Goal: Transaction & Acquisition: Purchase product/service

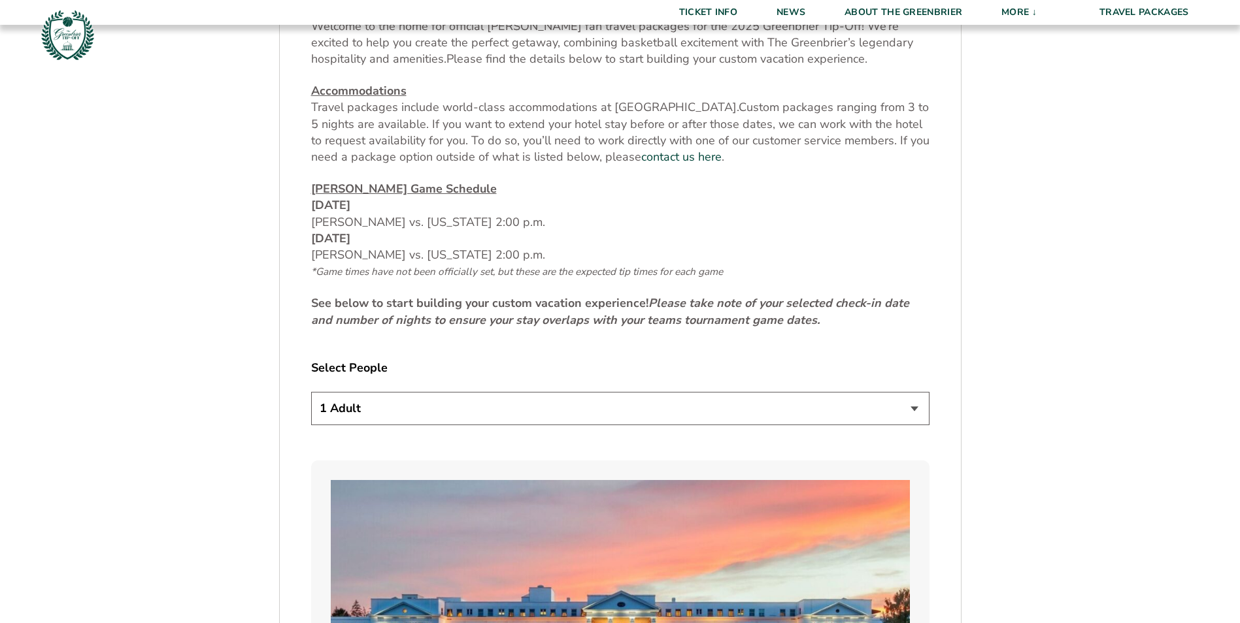
scroll to position [588, 0]
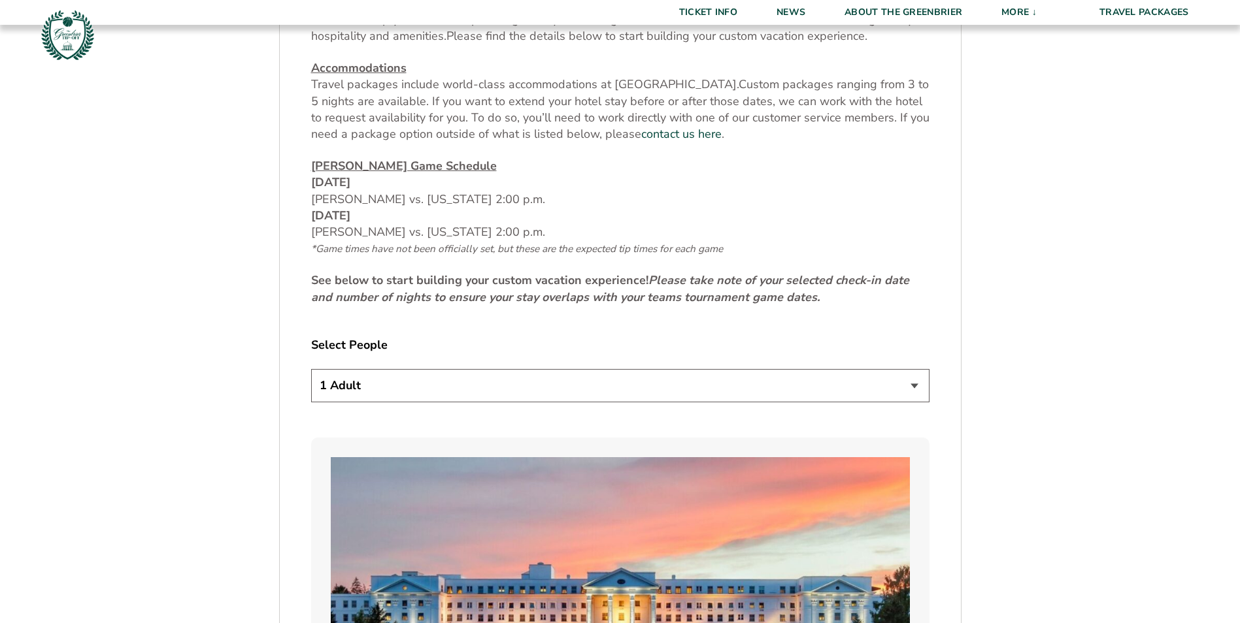
click at [914, 384] on select "1 Adult 2 Adults 3 Adults 4 Adults 2 Adults + 1 Child 2 Adults + 2 Children 2 A…" at bounding box center [620, 385] width 618 height 33
select select "2 Adults"
click at [311, 369] on select "1 Adult 2 Adults 3 Adults 4 Adults 2 Adults + 1 Child 2 Adults + 2 Children 2 A…" at bounding box center [620, 385] width 618 height 33
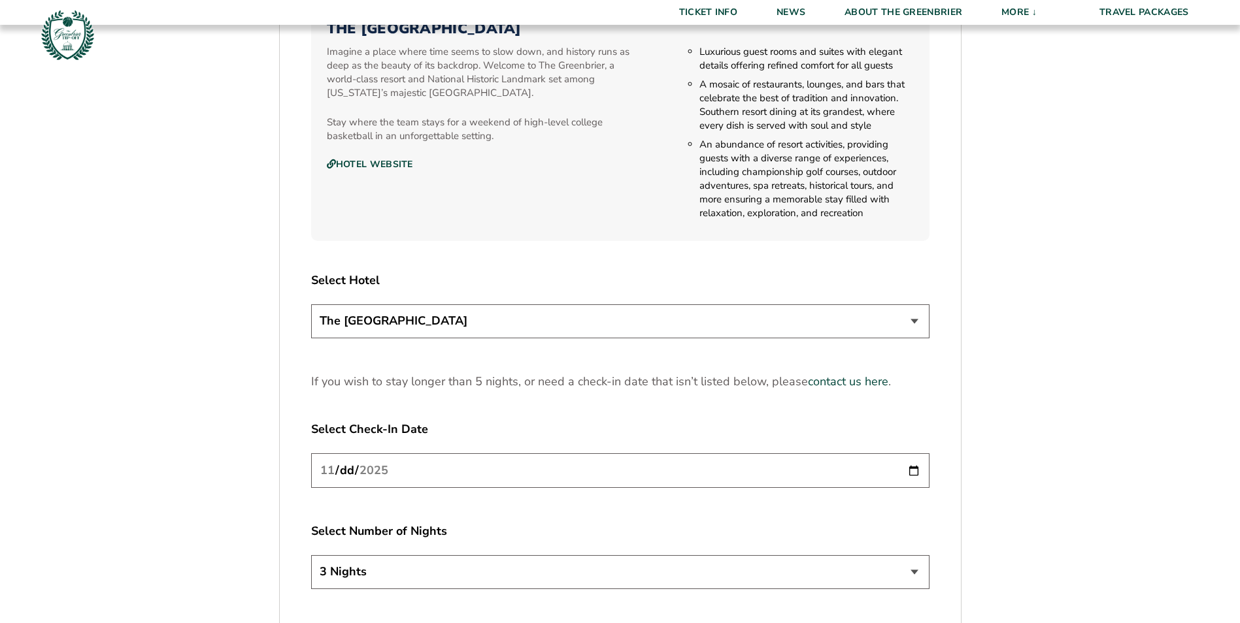
scroll to position [1699, 0]
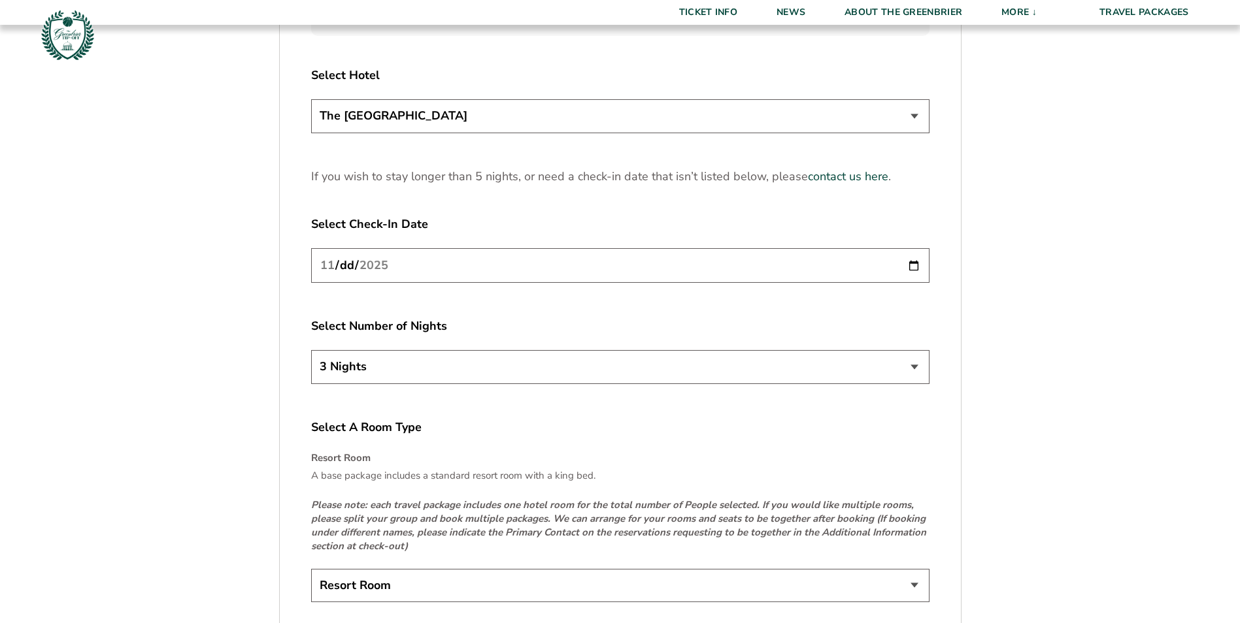
click at [919, 365] on select "3 Nights 4 Nights 5 Nights" at bounding box center [620, 366] width 618 height 33
click at [918, 365] on select "3 Nights 4 Nights 5 Nights" at bounding box center [620, 366] width 618 height 33
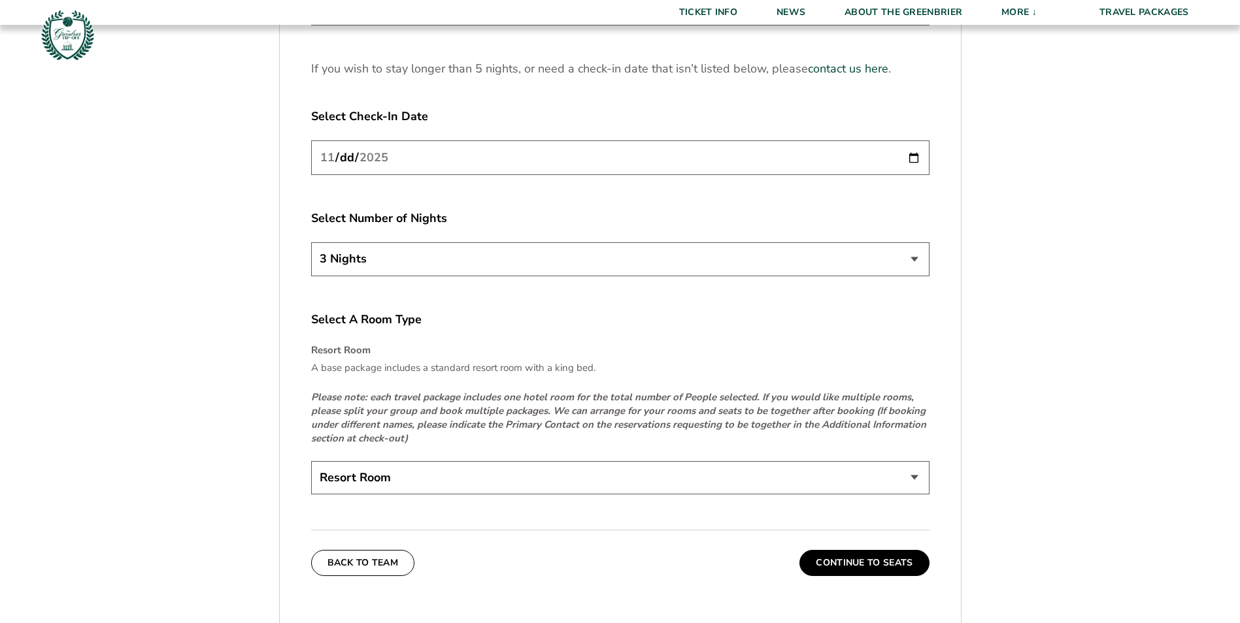
scroll to position [1830, 0]
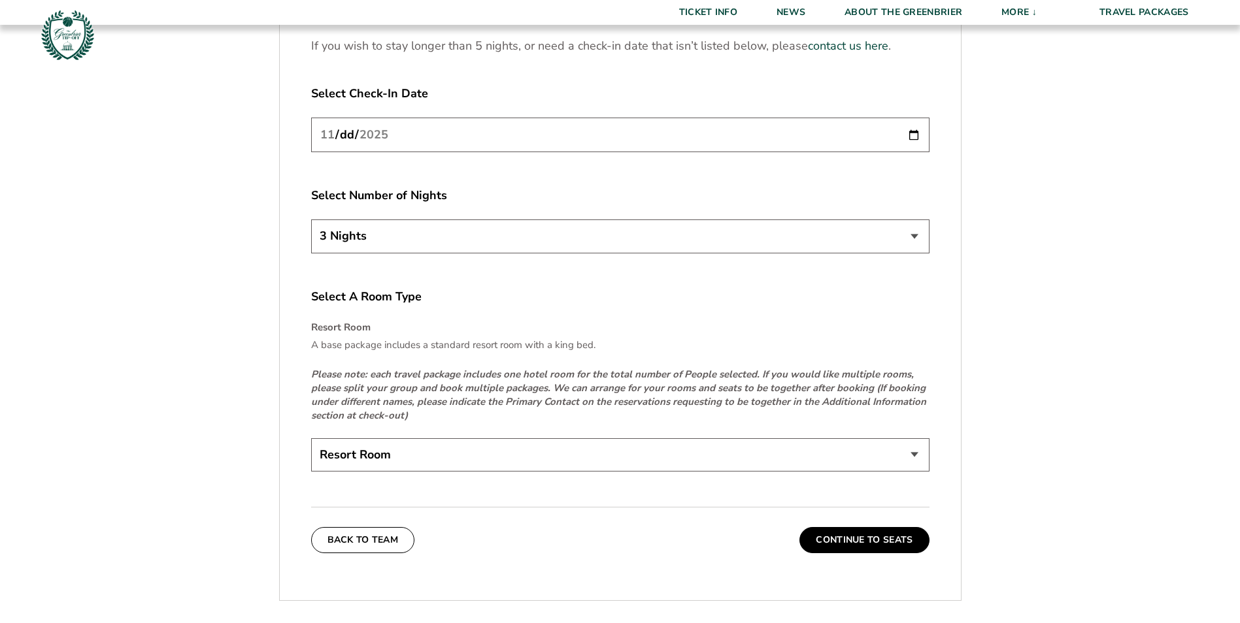
click at [913, 235] on select "3 Nights 4 Nights 5 Nights" at bounding box center [620, 236] width 618 height 33
select select "4 Nights"
click at [311, 220] on select "3 Nights 4 Nights 5 Nights" at bounding box center [620, 236] width 618 height 33
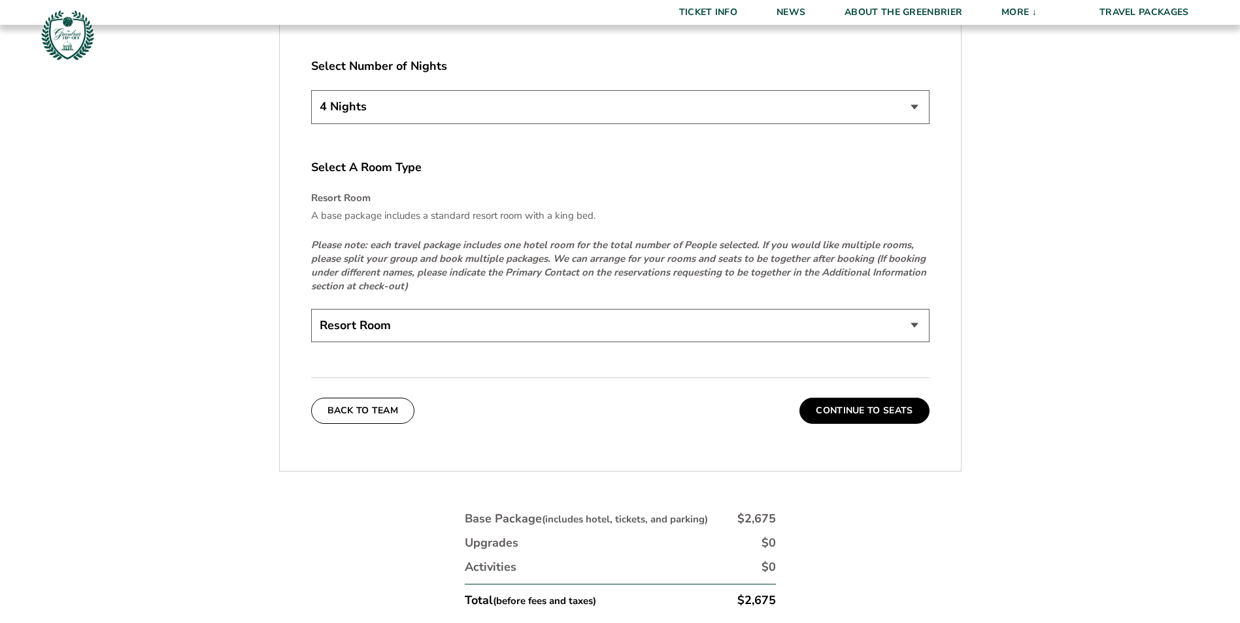
scroll to position [1961, 0]
click at [914, 322] on select "Resort Room" at bounding box center [620, 324] width 618 height 33
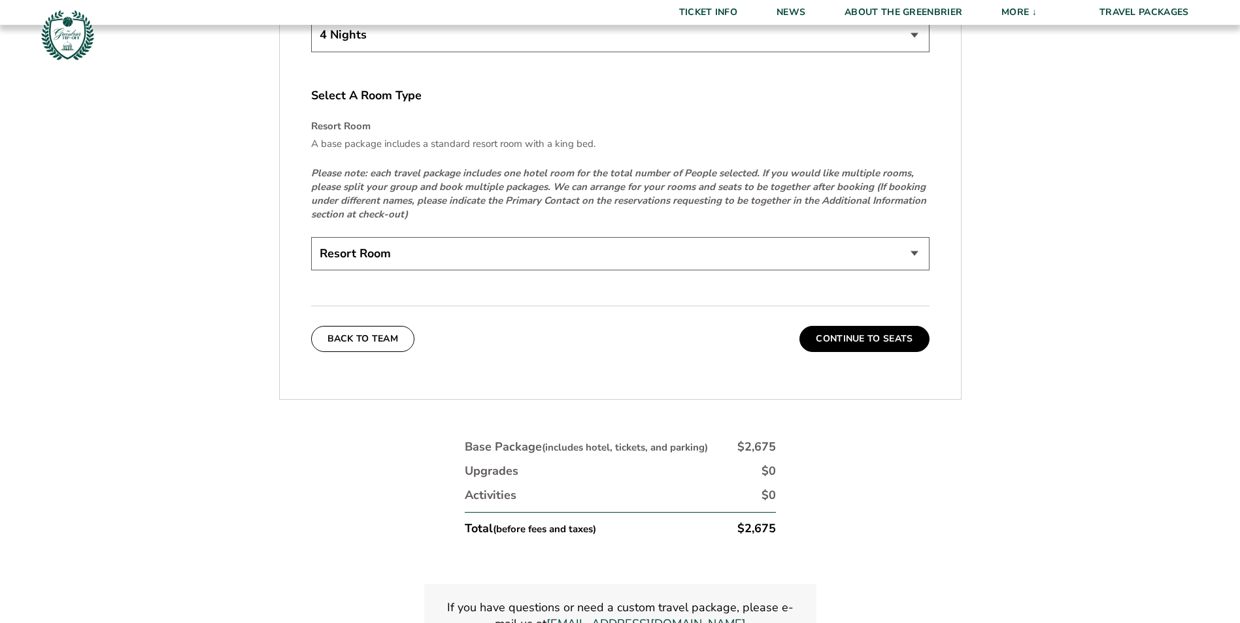
scroll to position [2026, 0]
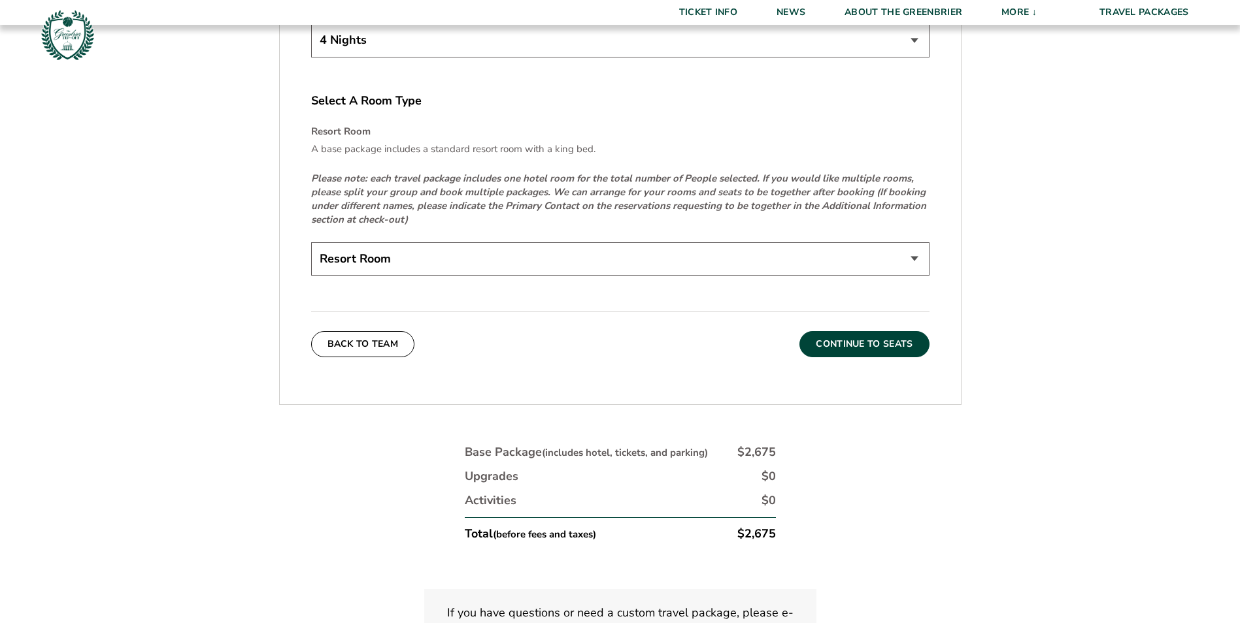
click at [868, 340] on button "Continue To Seats" at bounding box center [863, 344] width 129 height 26
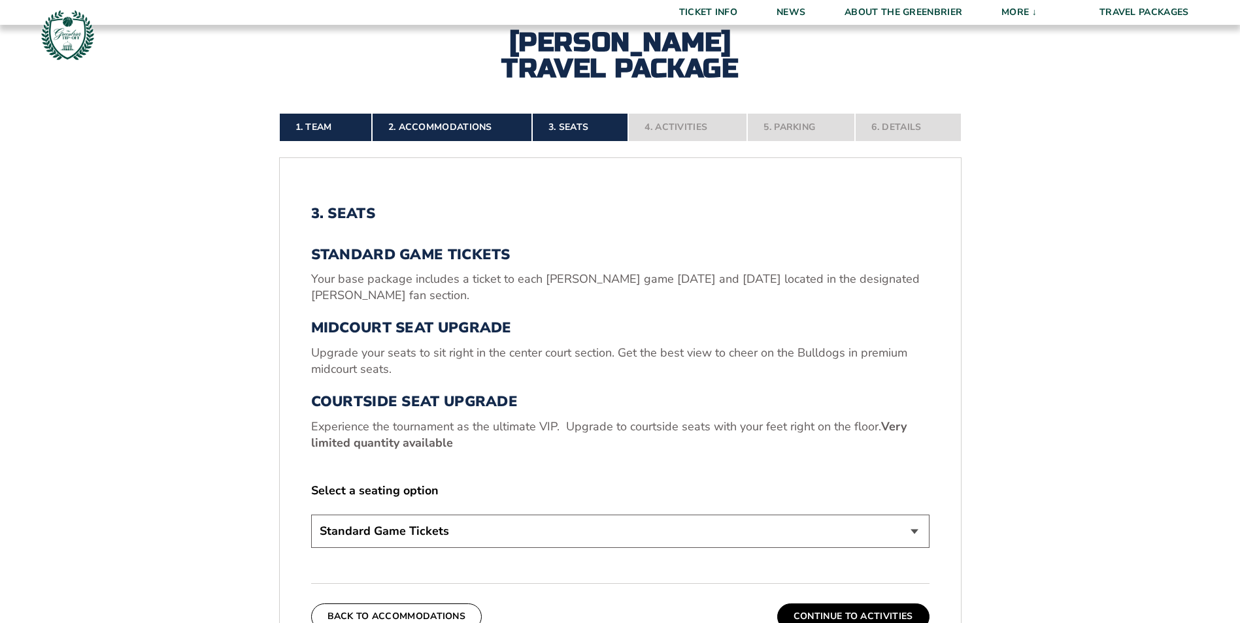
scroll to position [360, 0]
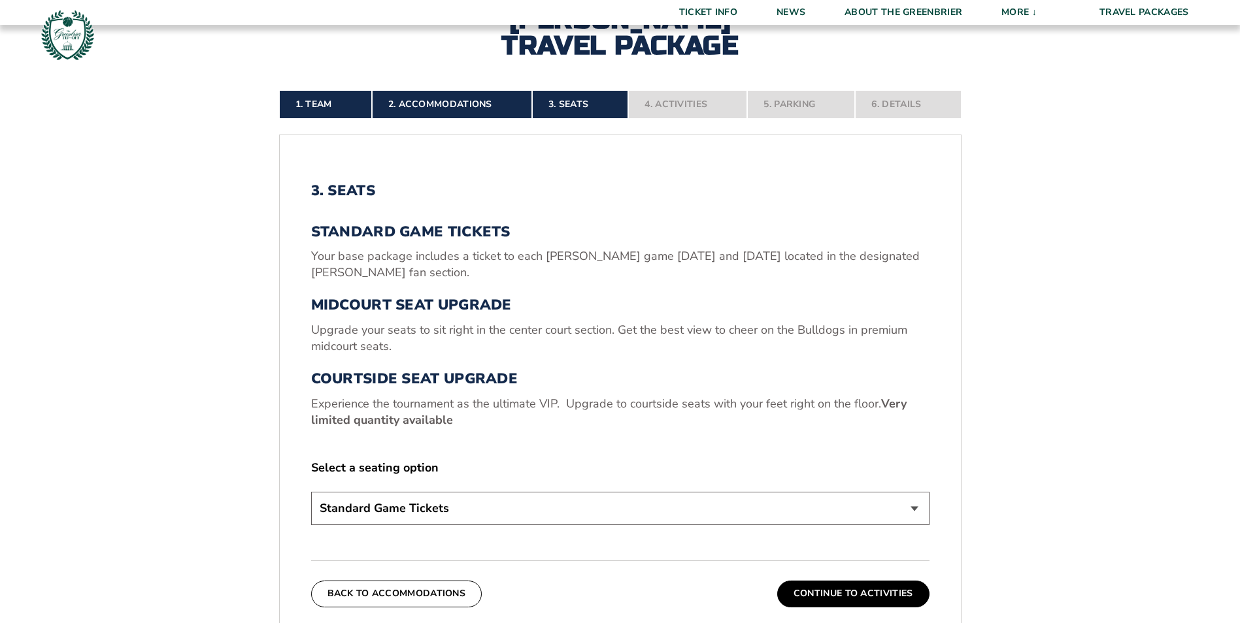
click at [912, 510] on select "Standard Game Tickets Midcourt Seat Upgrade (+$130 per person) Courtside Seat U…" at bounding box center [620, 508] width 618 height 33
select select "Midcourt Seat Upgrade"
click at [311, 492] on select "Standard Game Tickets Midcourt Seat Upgrade (+$130 per person) Courtside Seat U…" at bounding box center [620, 508] width 618 height 33
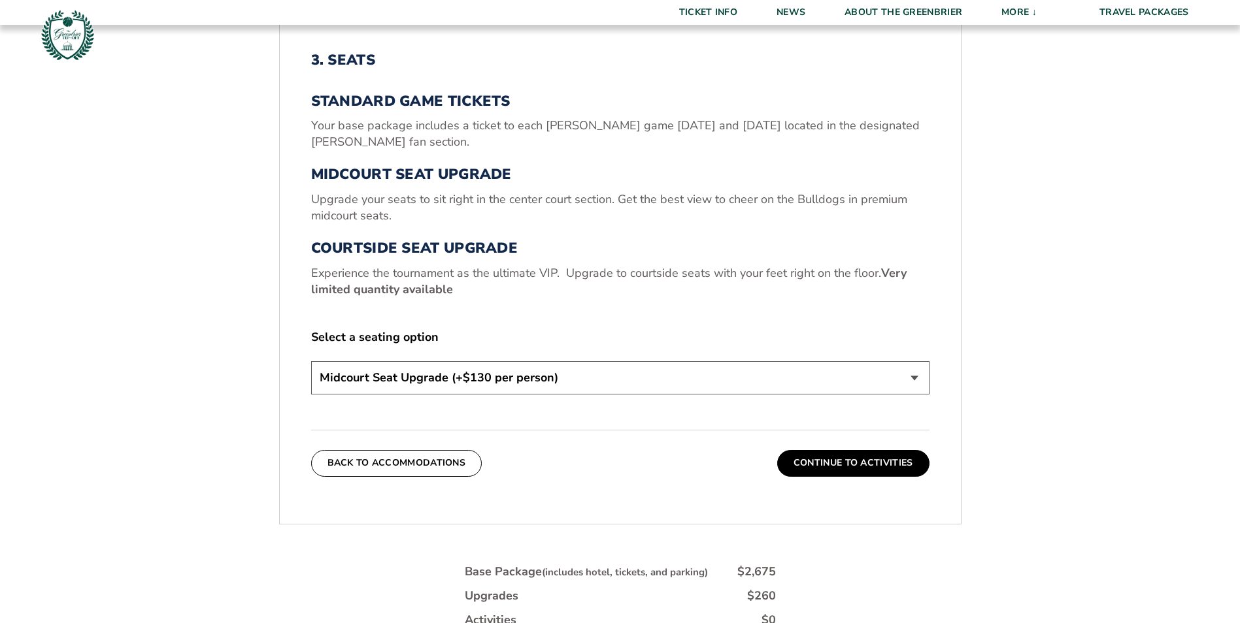
scroll to position [556, 0]
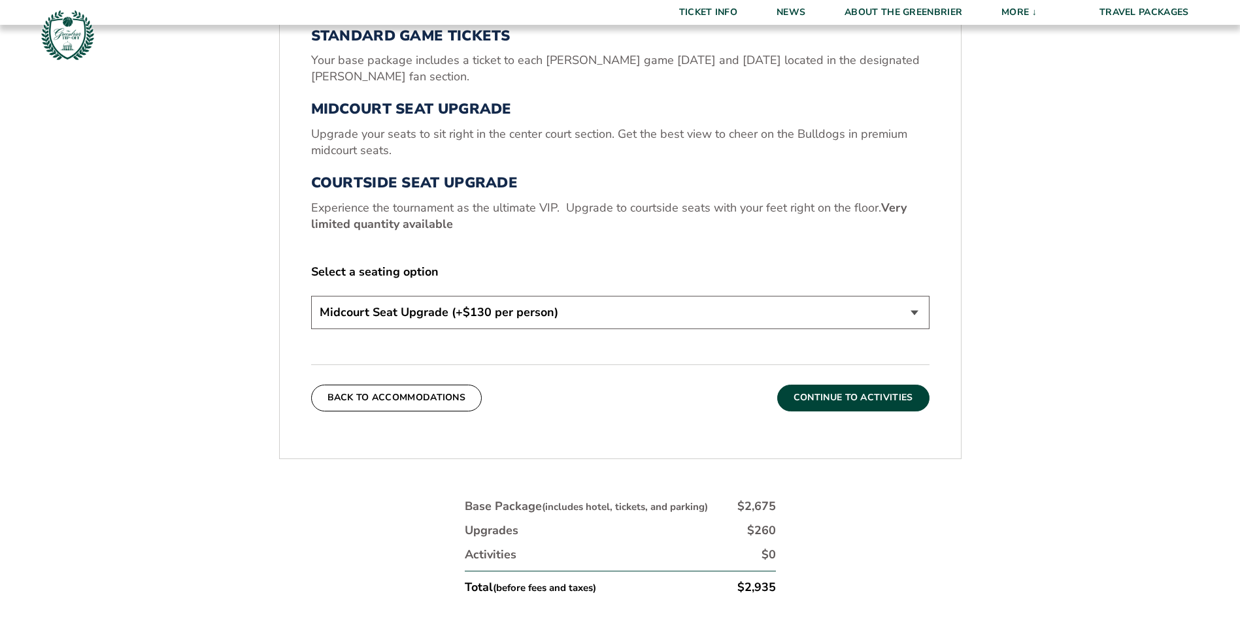
click at [837, 396] on button "Continue To Activities" at bounding box center [853, 398] width 152 height 26
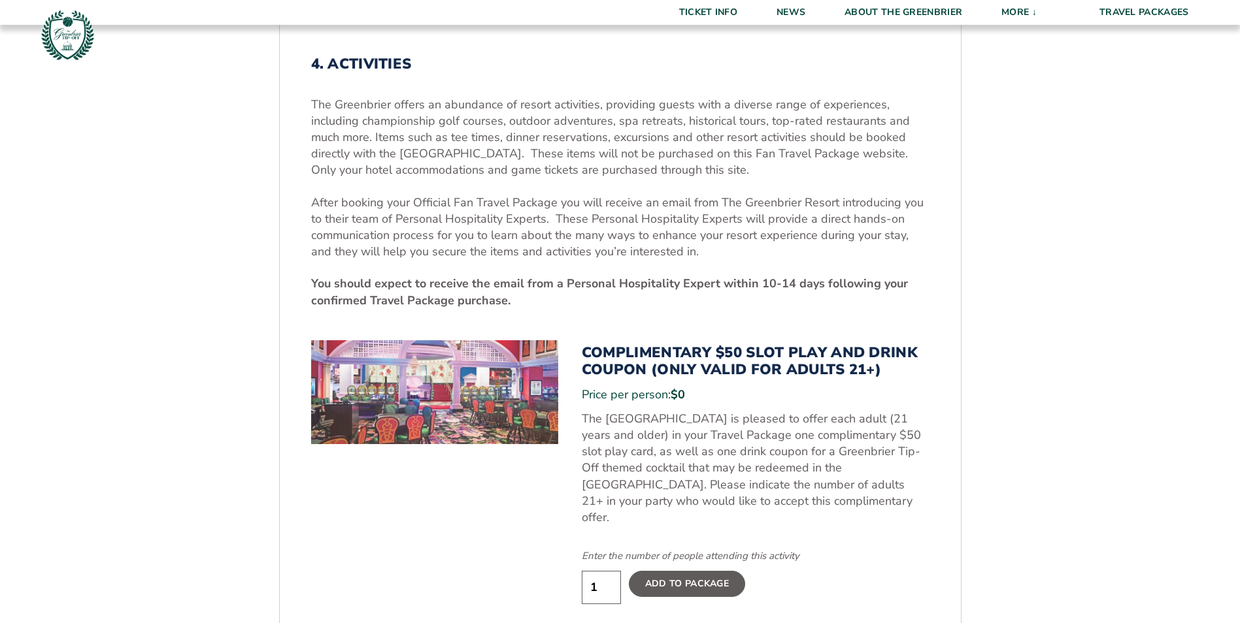
scroll to position [491, 0]
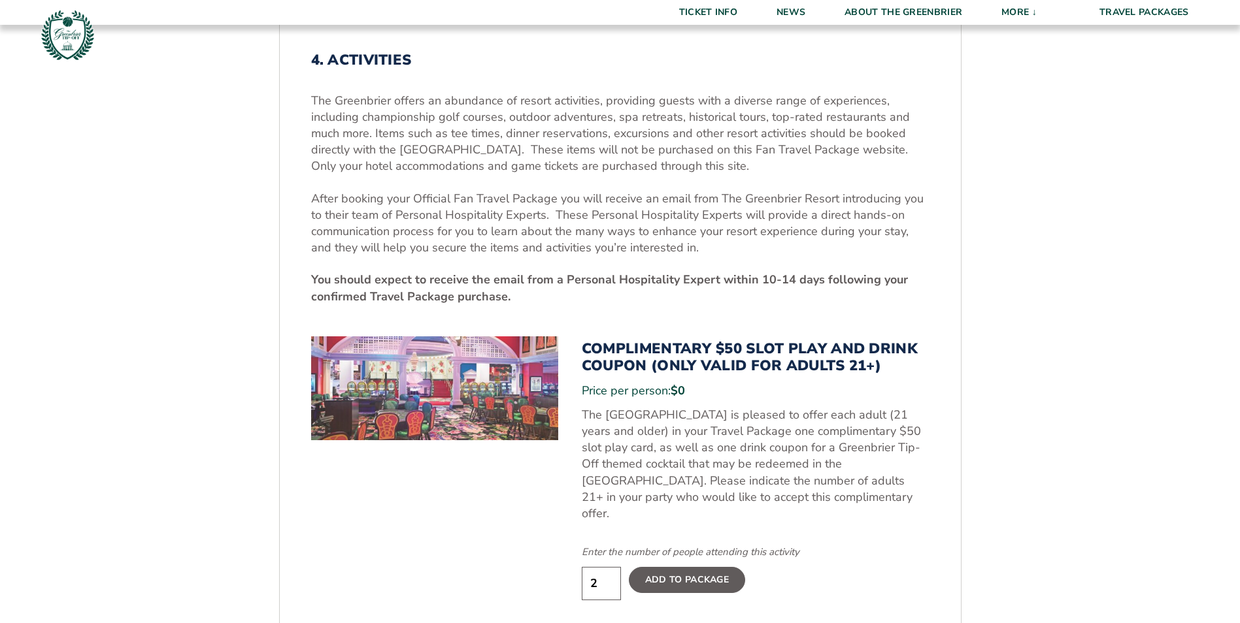
type input "2"
click at [607, 567] on input "2" at bounding box center [601, 583] width 39 height 33
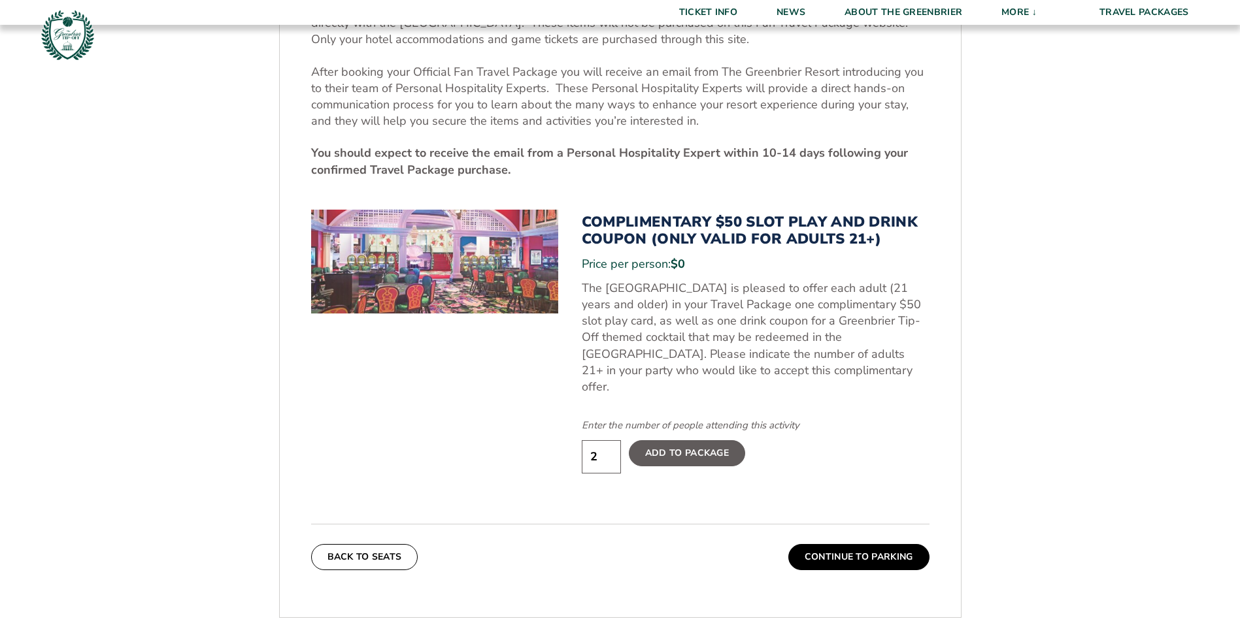
scroll to position [622, 0]
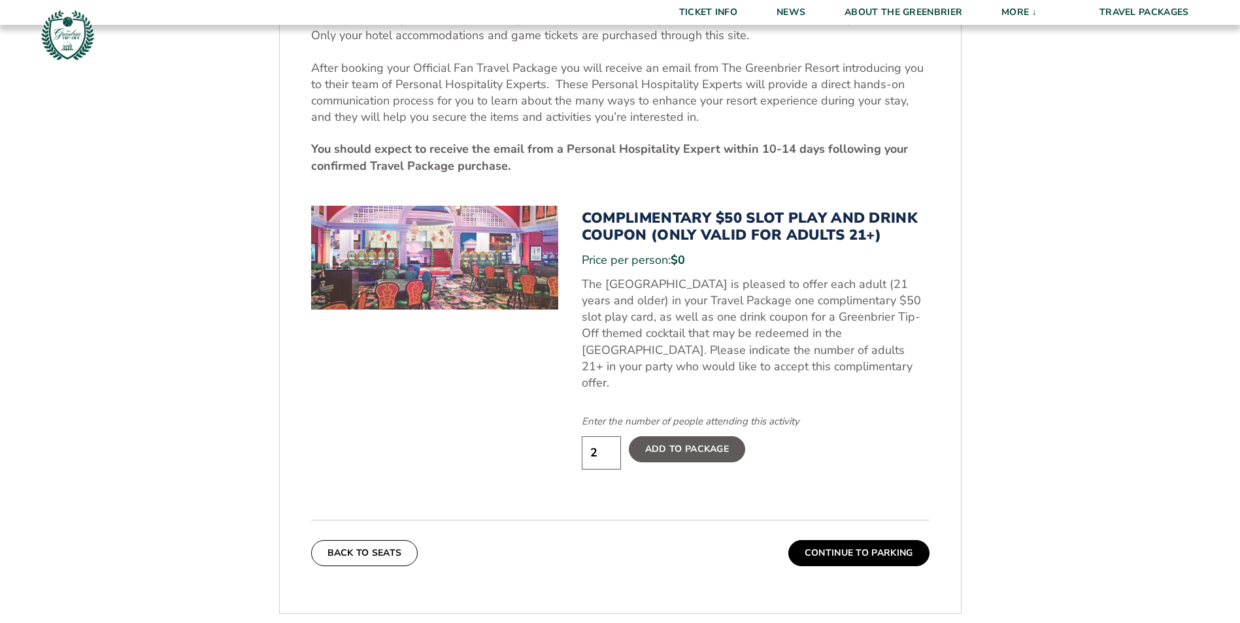
click at [688, 437] on label "Add To Package" at bounding box center [687, 450] width 116 height 26
click at [0, 0] on input "Add To Package" at bounding box center [0, 0] width 0 height 0
drag, startPoint x: 861, startPoint y: 537, endPoint x: 972, endPoint y: 529, distance: 111.4
click at [863, 540] on button "Continue To Parking" at bounding box center [858, 553] width 141 height 26
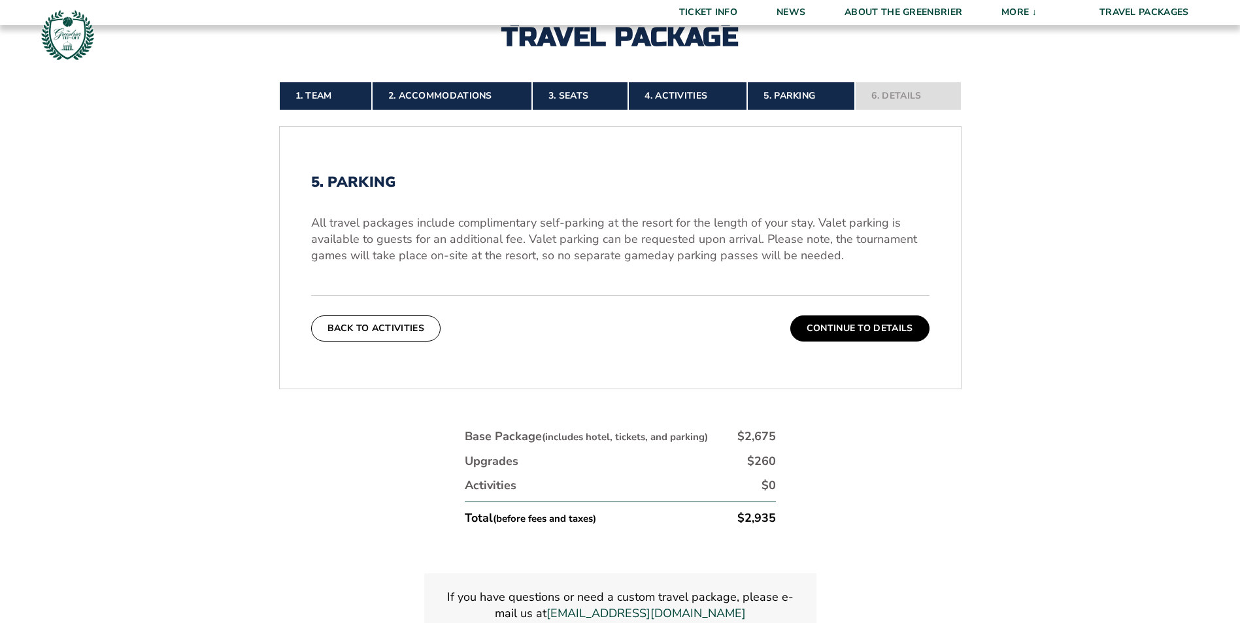
scroll to position [276, 0]
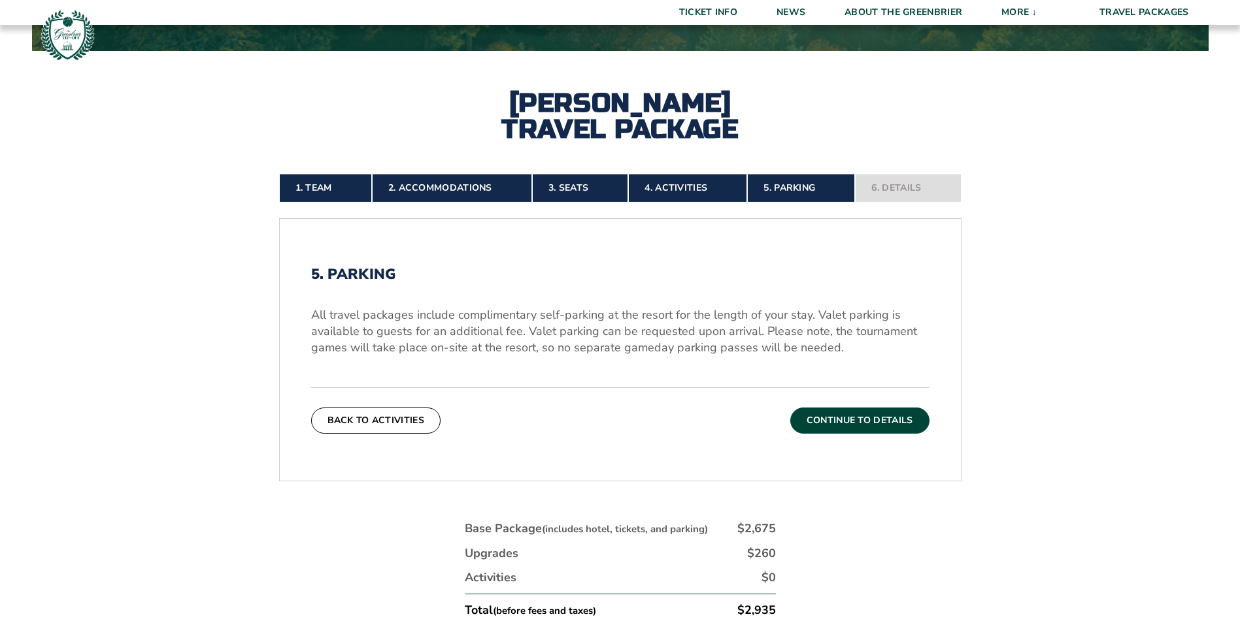
click at [861, 418] on button "Continue To Details" at bounding box center [859, 421] width 139 height 26
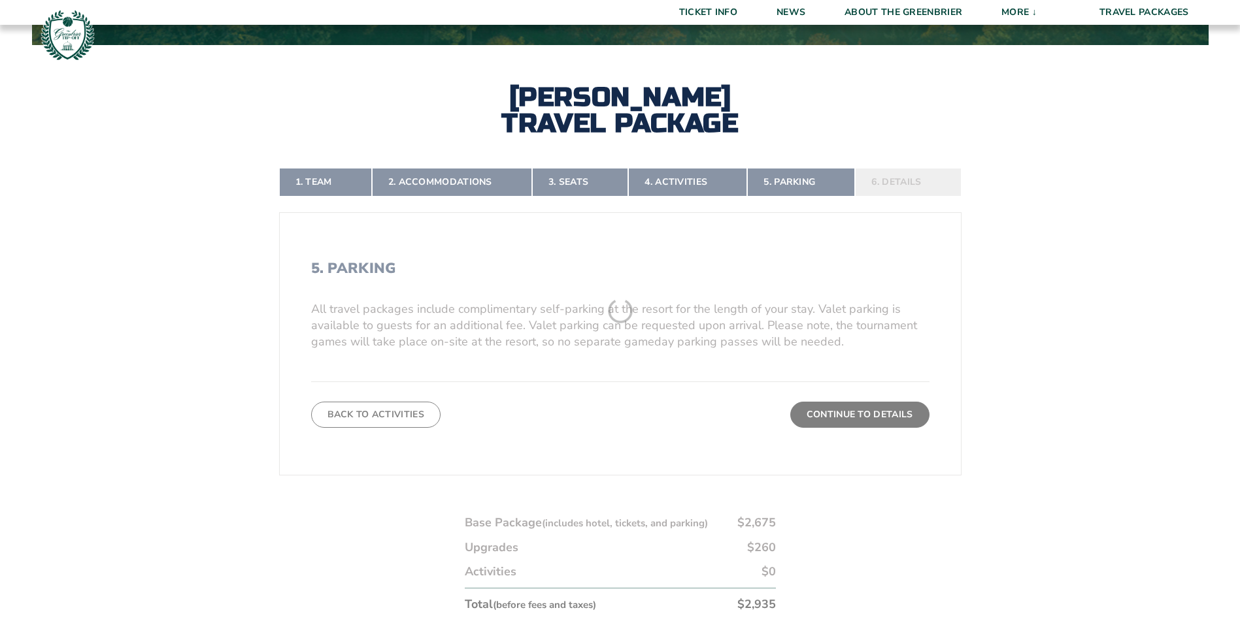
scroll to position [295, 0]
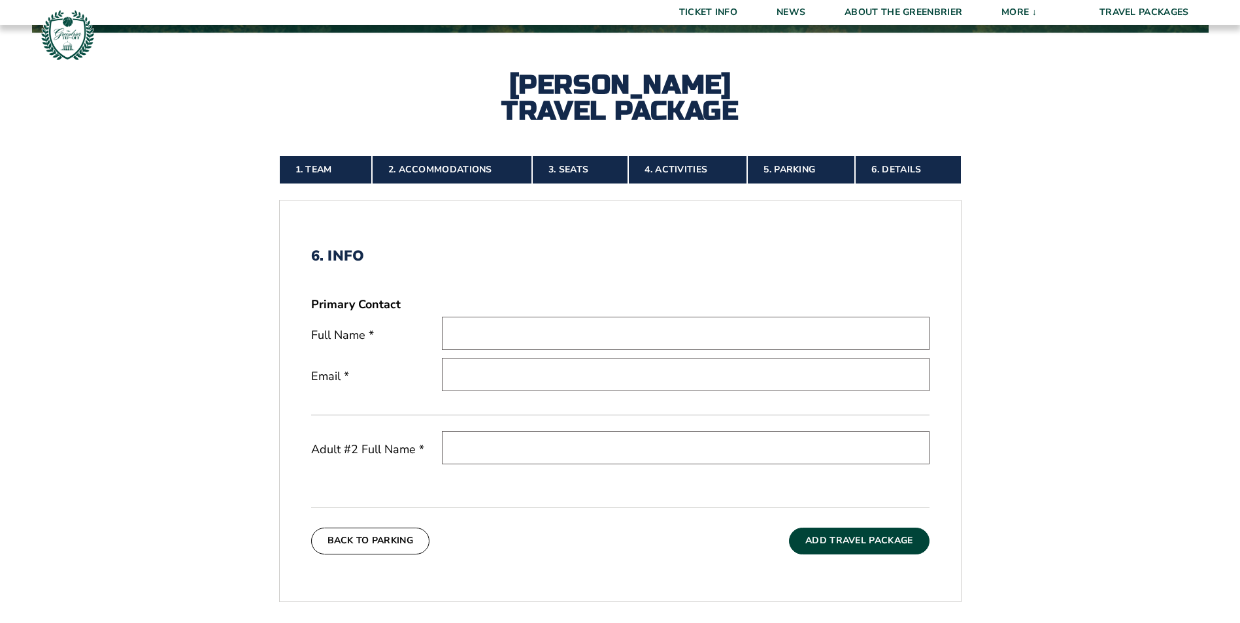
click at [469, 331] on input "text" at bounding box center [686, 333] width 488 height 33
type input "Douglas B. King"
click at [459, 377] on input "email" at bounding box center [686, 374] width 488 height 33
type input "Douglas.king@dinsmore.com"
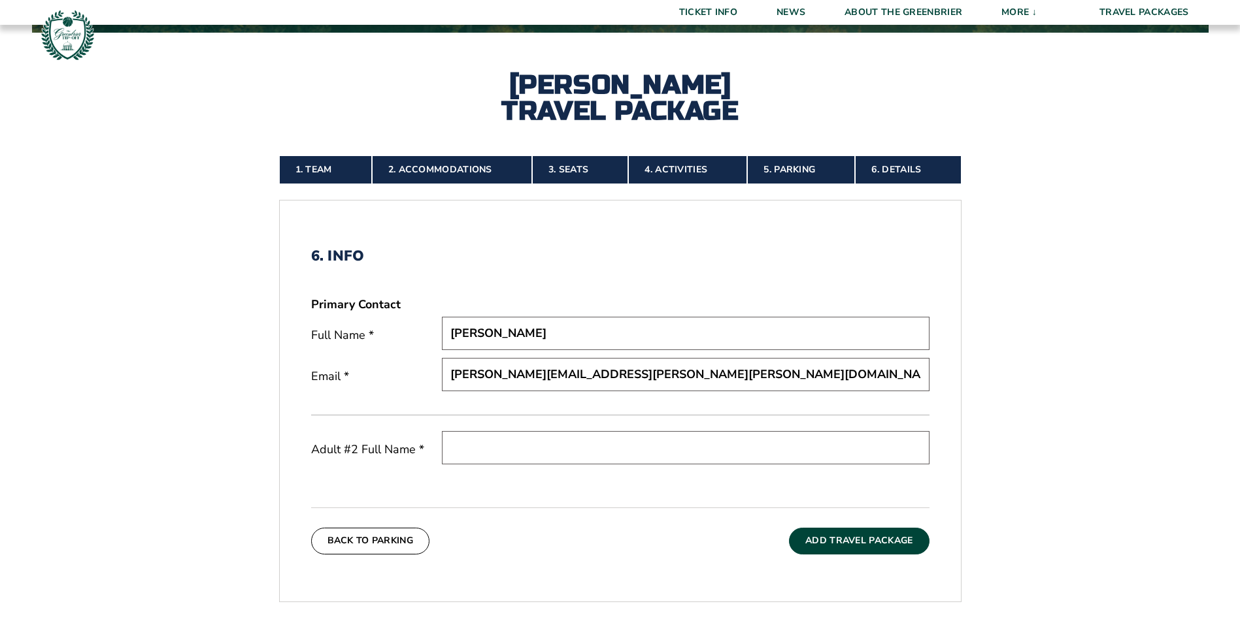
click at [459, 447] on input "text" at bounding box center [686, 447] width 488 height 33
type input "Kimberly Sue King"
click at [867, 537] on button "Add Travel Package" at bounding box center [859, 541] width 140 height 26
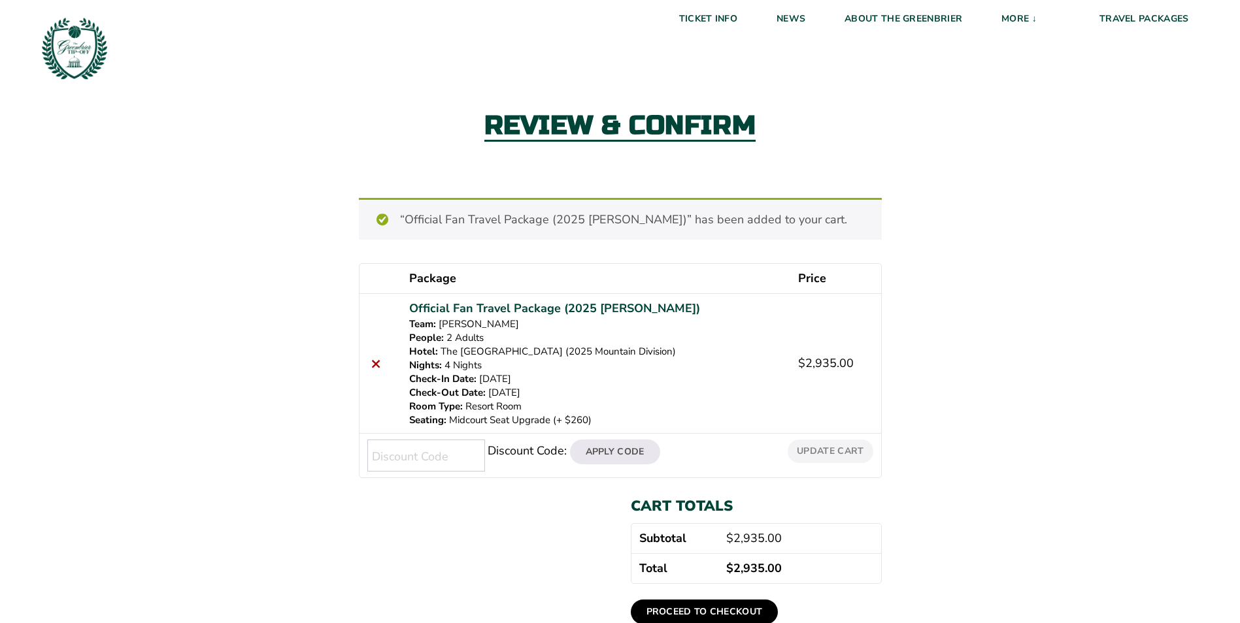
click at [698, 608] on link "Proceed to checkout" at bounding box center [705, 612] width 148 height 25
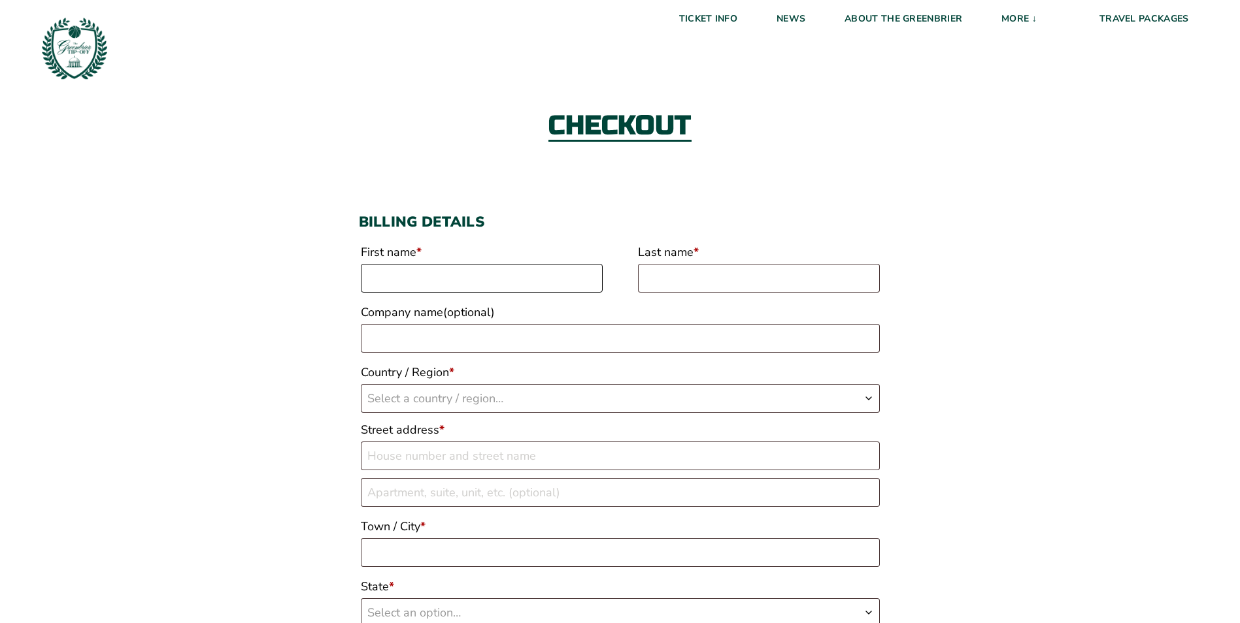
click at [382, 265] on input "First name *" at bounding box center [482, 278] width 242 height 29
type input "[PERSON_NAME]"
type input "King"
type input "Suite 1800"
type input "Indianapolis"
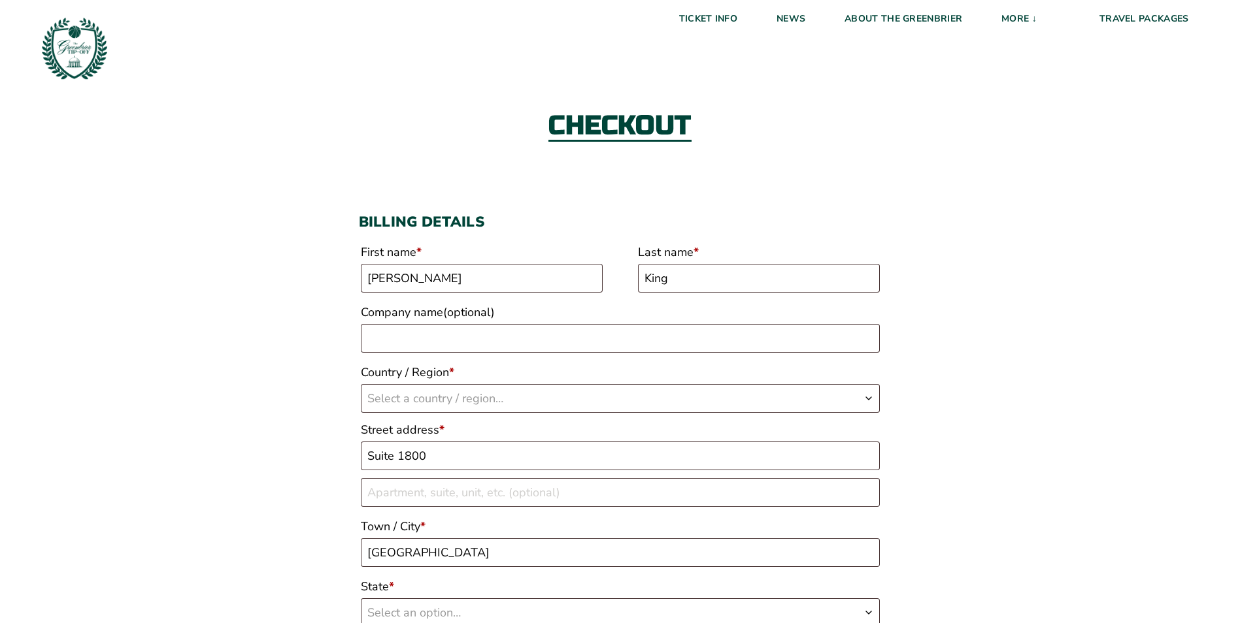
type input "(317) 639-6151"
type input "[PERSON_NAME][EMAIL_ADDRESS][PERSON_NAME][PERSON_NAME][DOMAIN_NAME]"
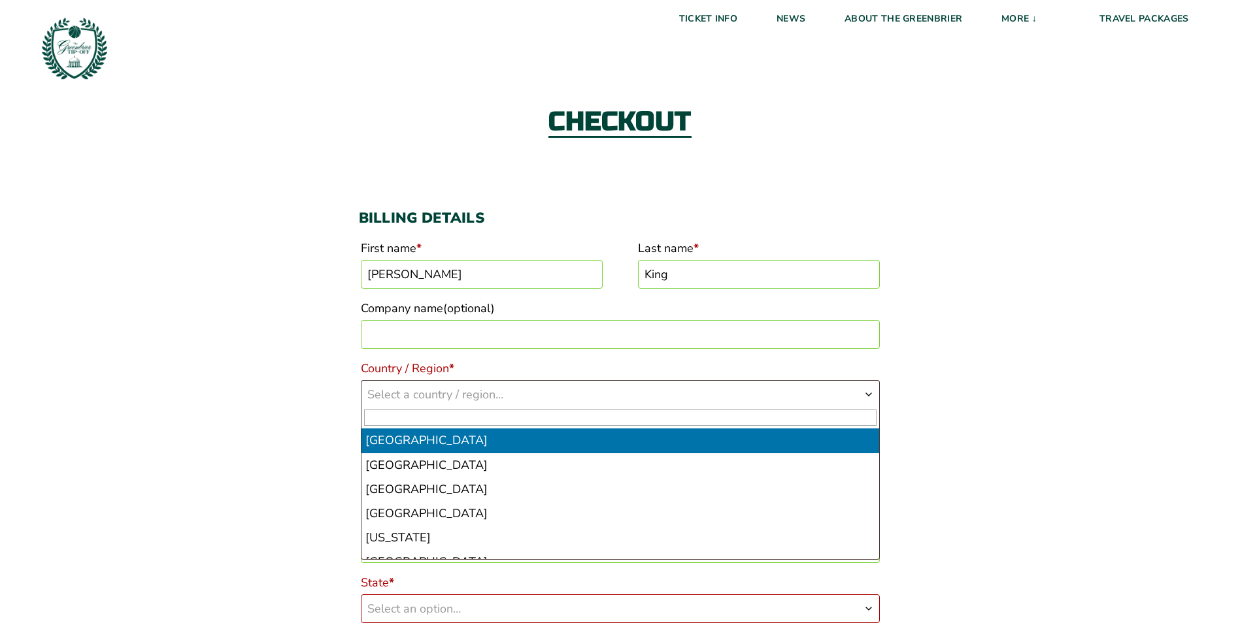
click at [429, 393] on span "Select a country / region…" at bounding box center [435, 395] width 136 height 16
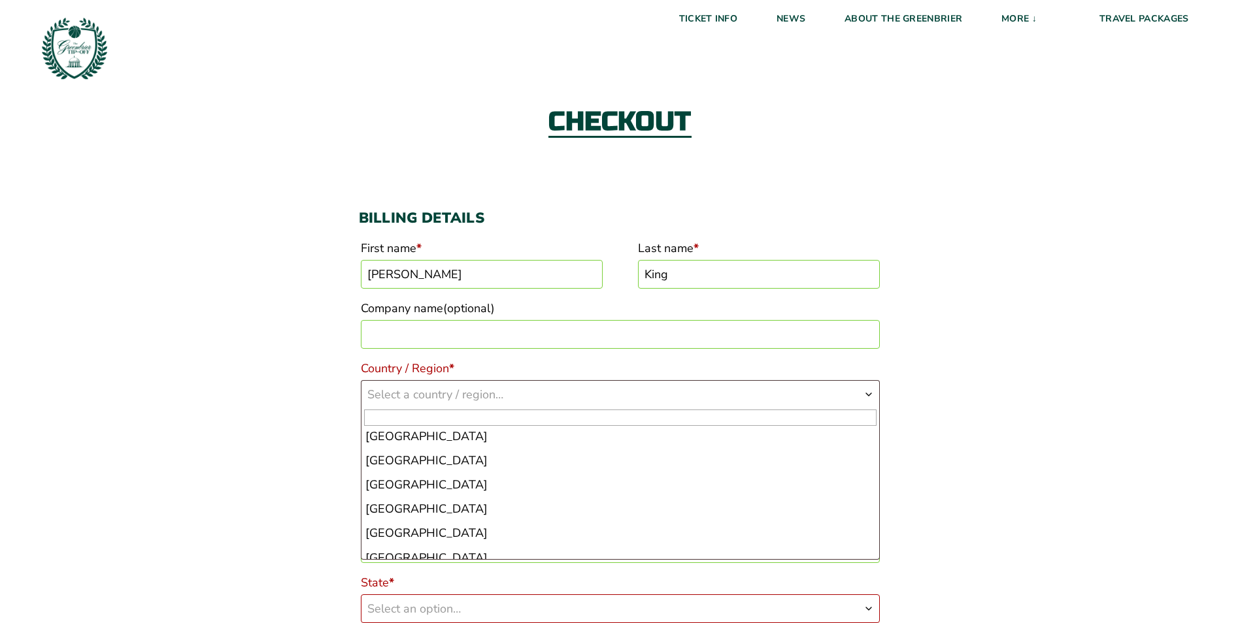
scroll to position [5618, 0]
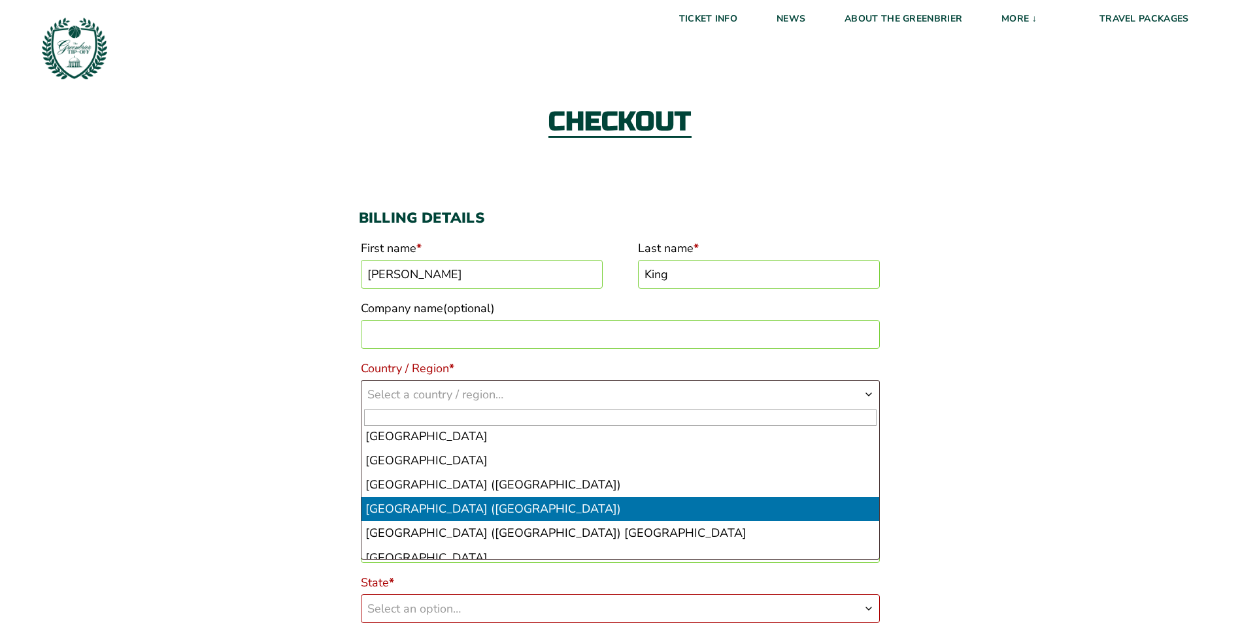
select select "US"
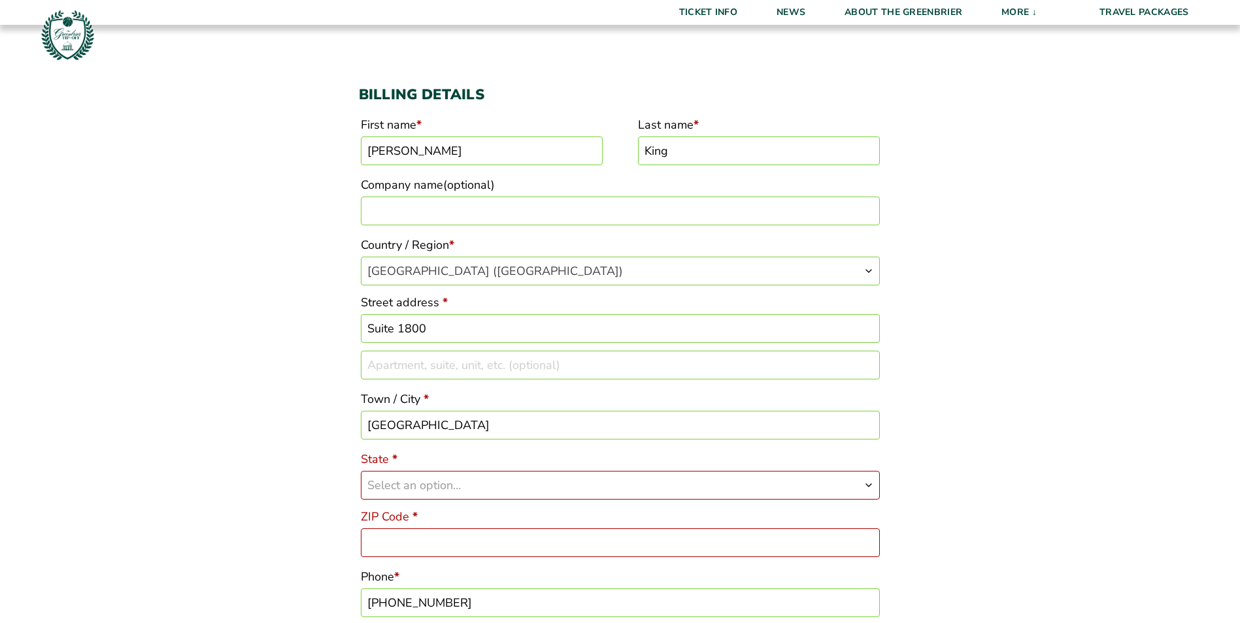
scroll to position [135, 0]
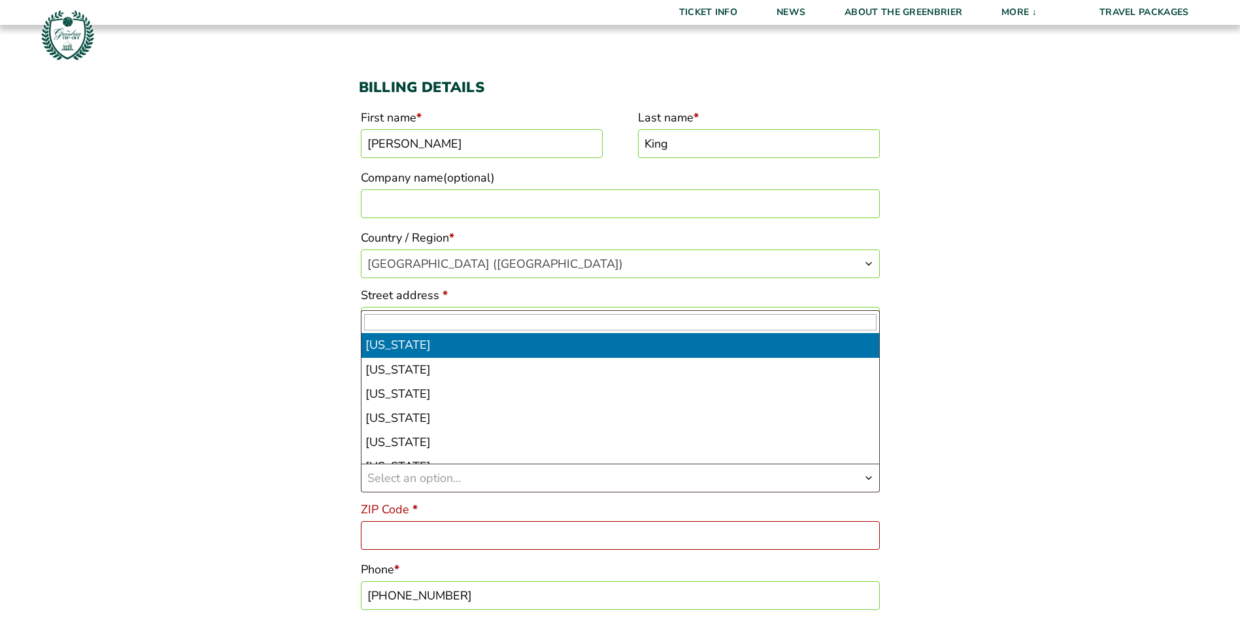
click at [869, 480] on b "State" at bounding box center [868, 478] width 10 height 10
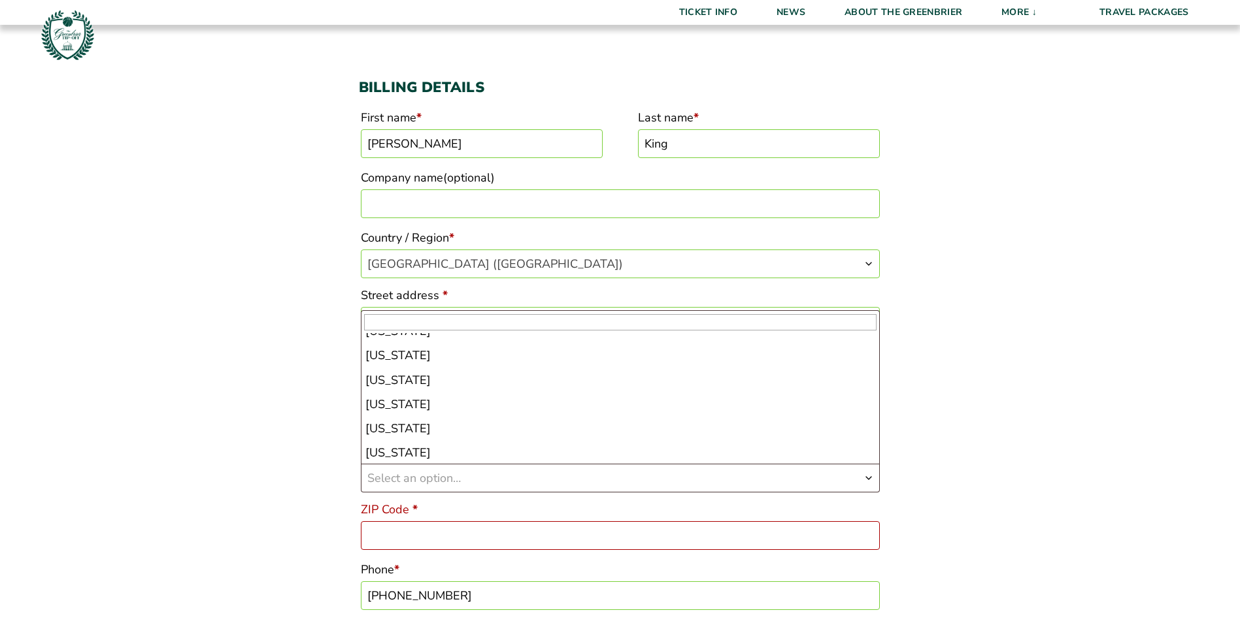
scroll to position [327, 0]
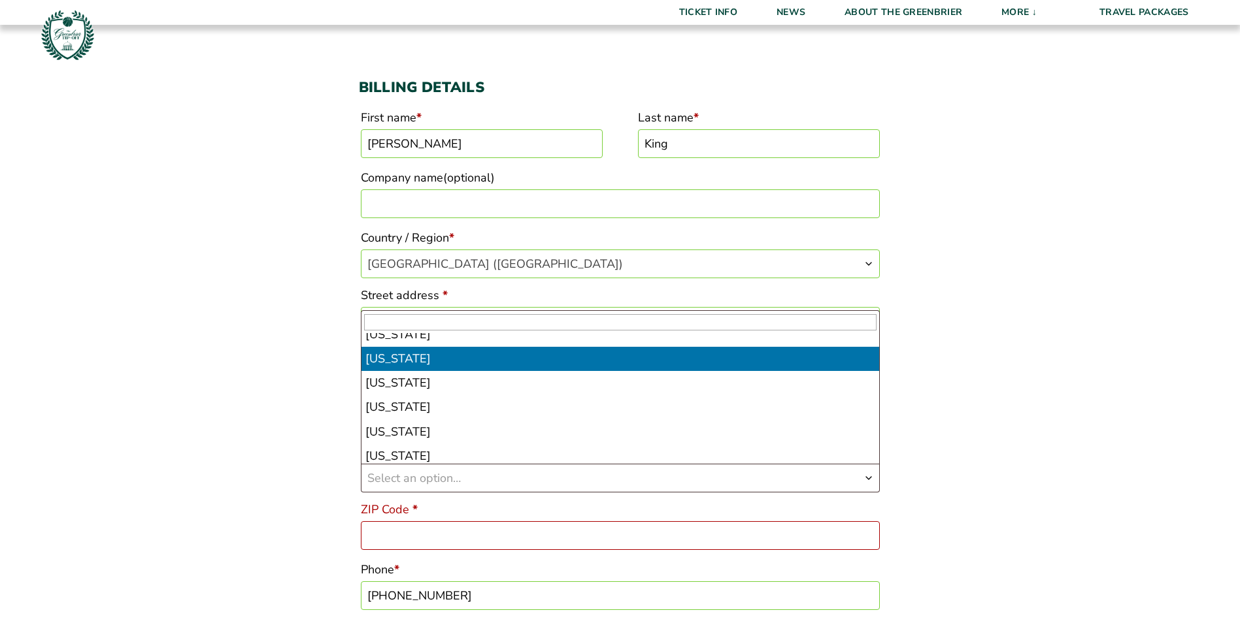
select select "IN"
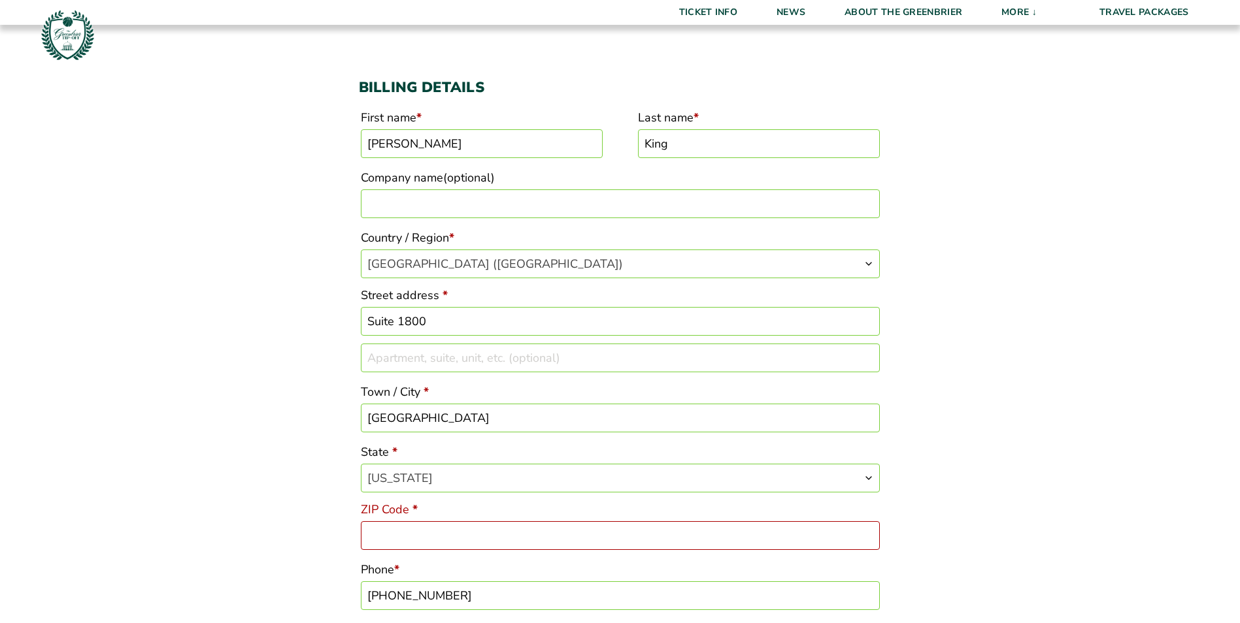
click at [401, 533] on input "ZIP Code *" at bounding box center [620, 536] width 519 height 29
click at [436, 326] on input "Suite 1800" at bounding box center [620, 321] width 519 height 29
type input "S"
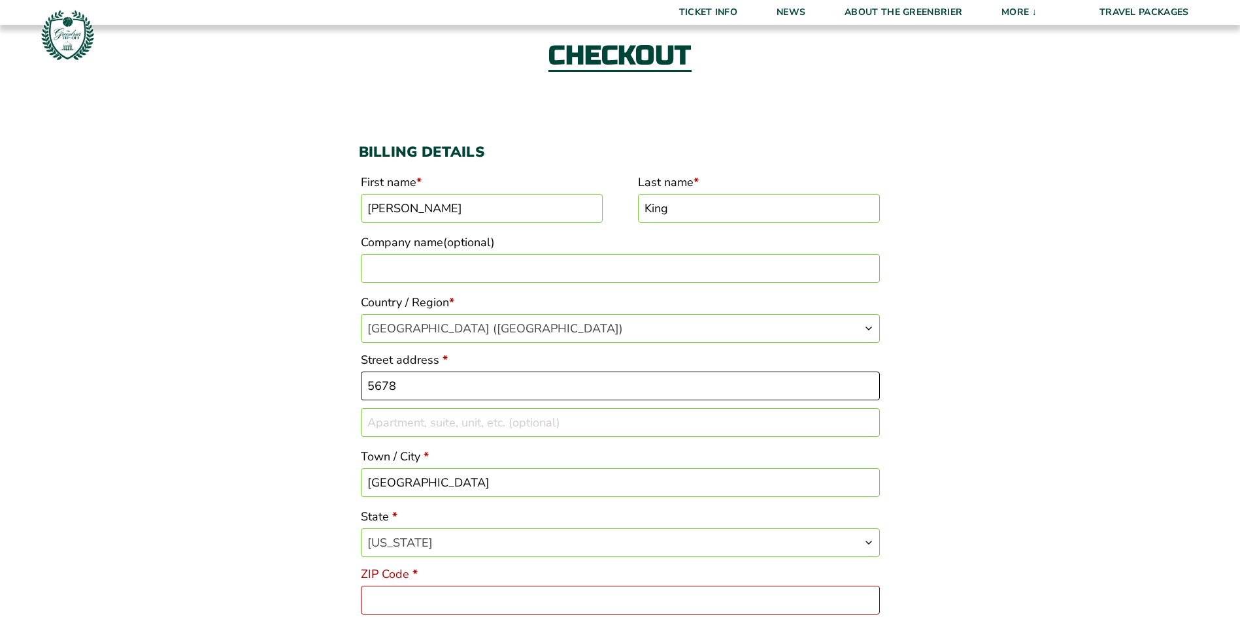
scroll to position [69, 0]
type input "5678 East Fall Creek Parkway North Drive"
type input "Dinsmore & Shoal, LLP"
type input "46226"
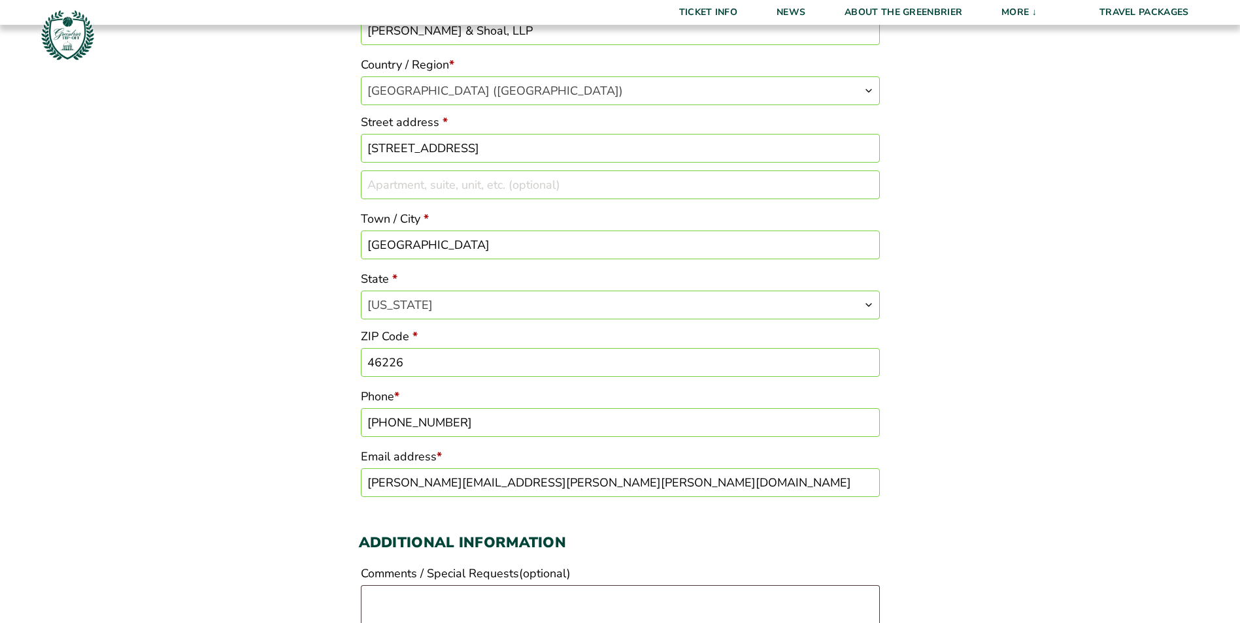
scroll to position [331, 0]
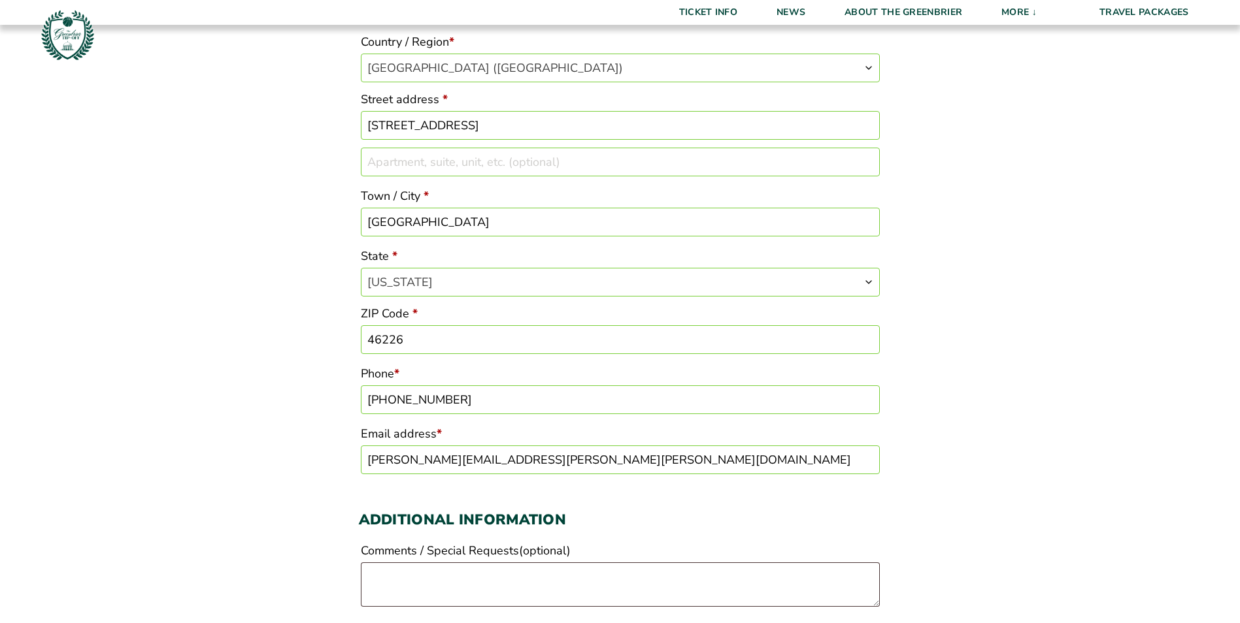
click at [456, 398] on input "(317) 639-6151" at bounding box center [620, 400] width 519 height 29
type input "13174101356"
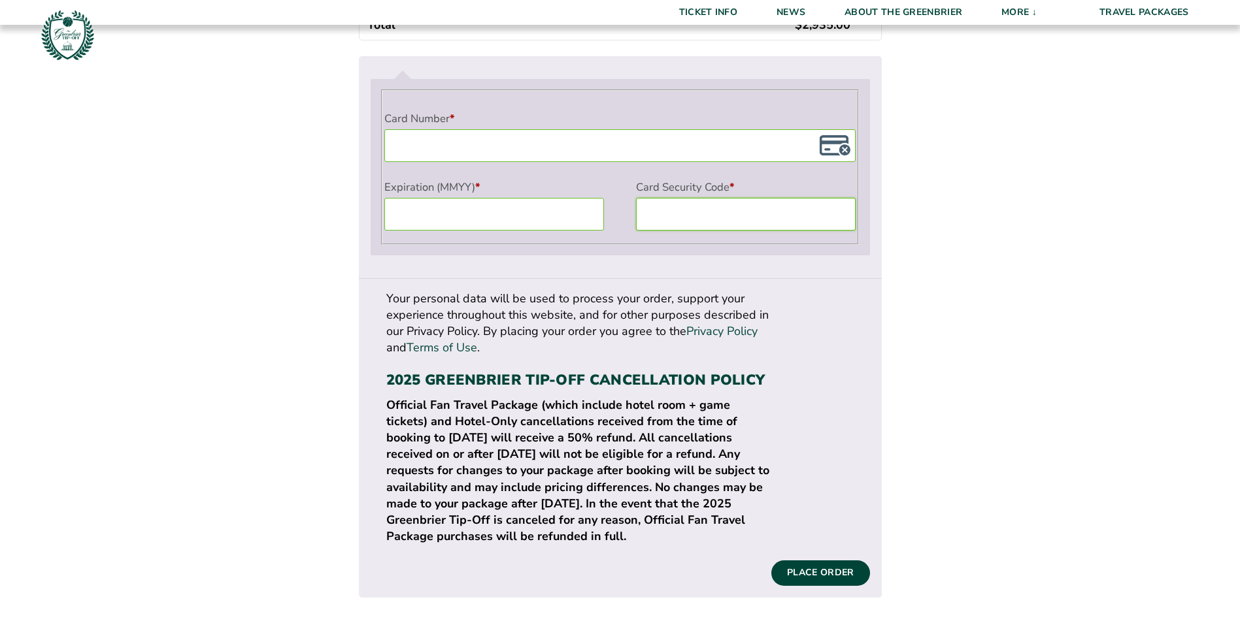
scroll to position [1176, 0]
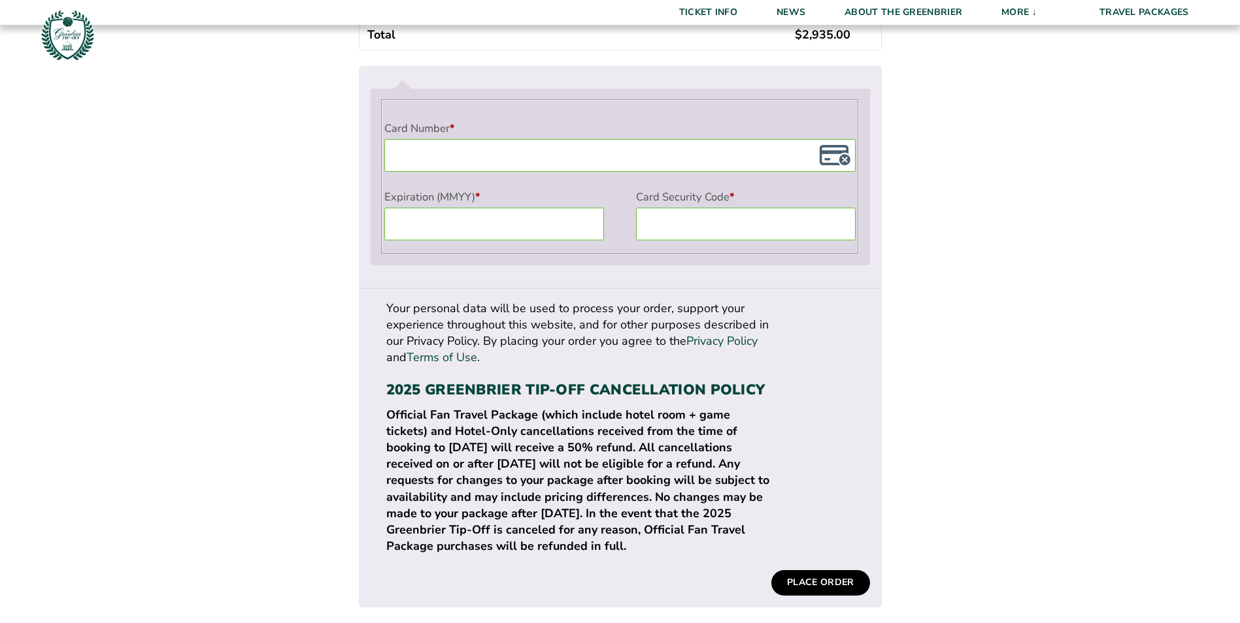
click at [830, 571] on button "Place order" at bounding box center [820, 583] width 98 height 25
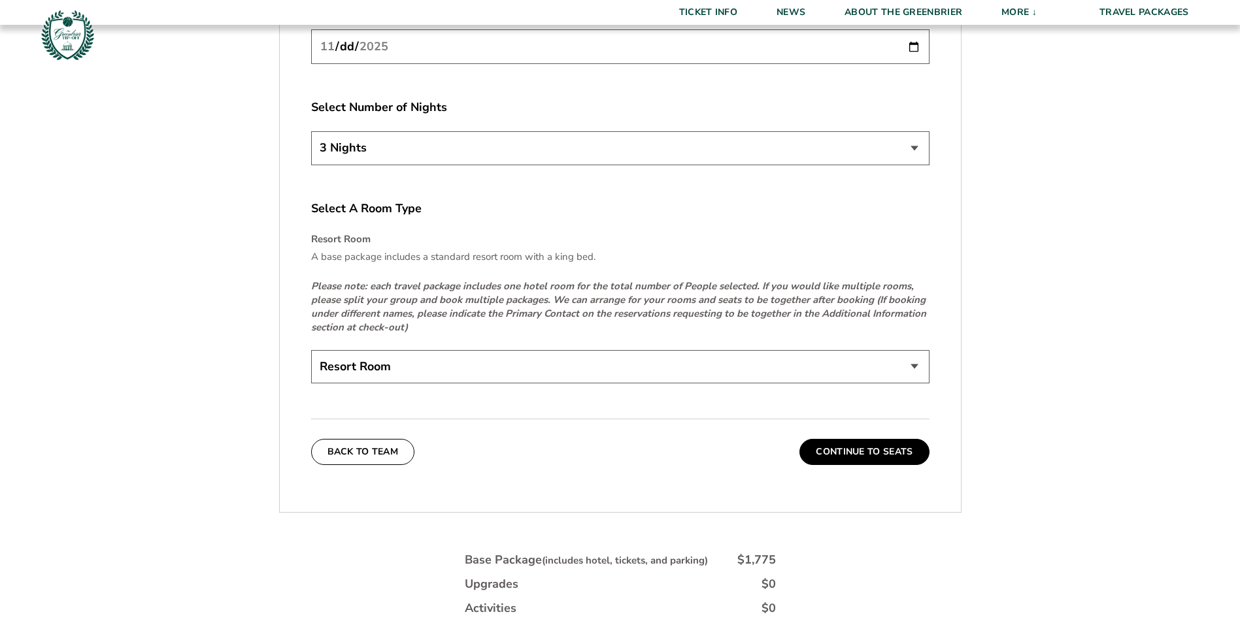
scroll to position [1949, 0]
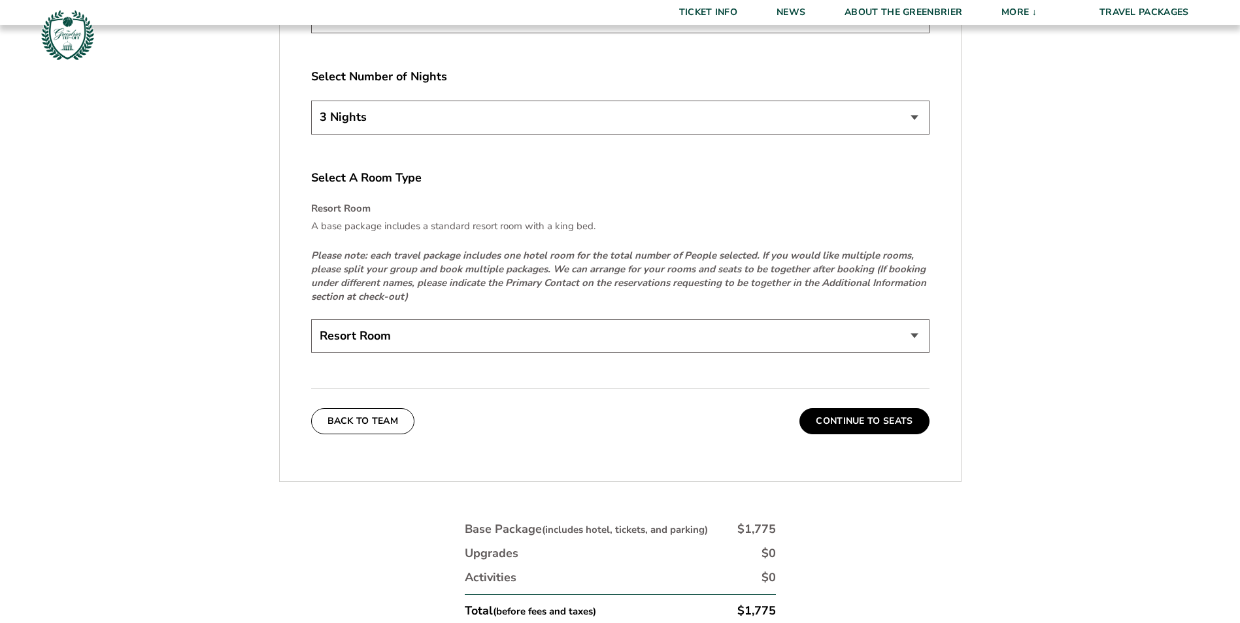
click at [878, 418] on button "Continue To Seats" at bounding box center [863, 421] width 129 height 26
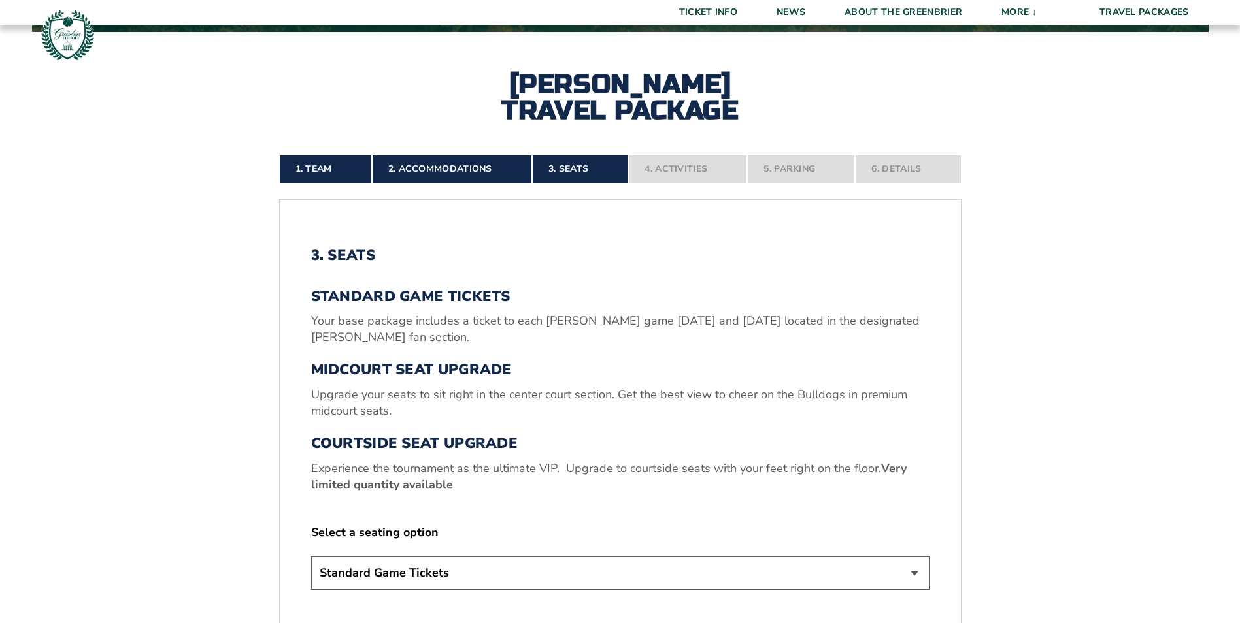
scroll to position [295, 0]
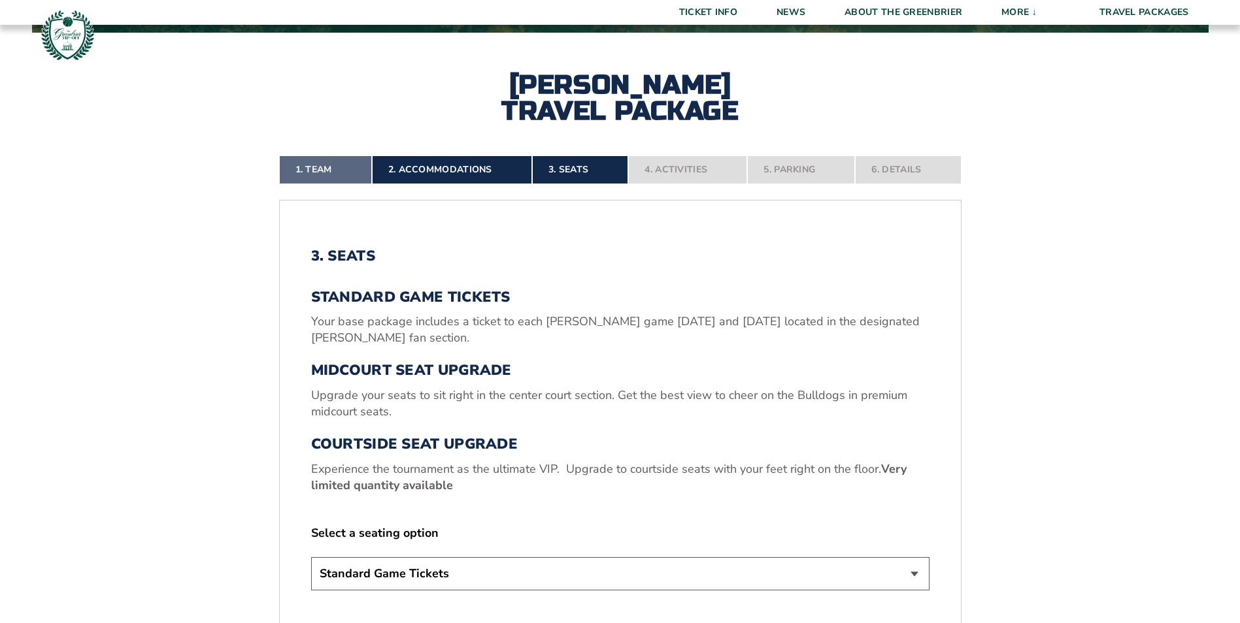
click at [327, 169] on link "1. Team" at bounding box center [325, 170] width 93 height 29
